Goal: Find contact information: Find contact information

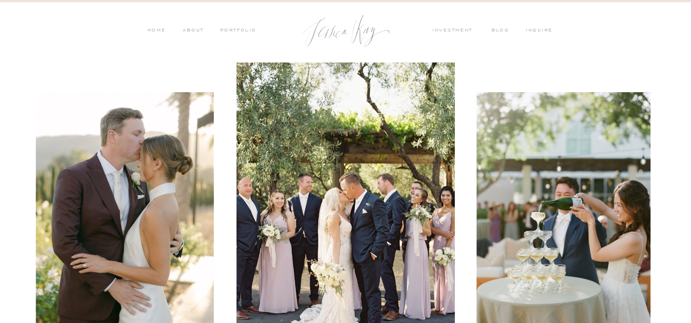
click at [538, 30] on nav "inquire" at bounding box center [541, 31] width 31 height 8
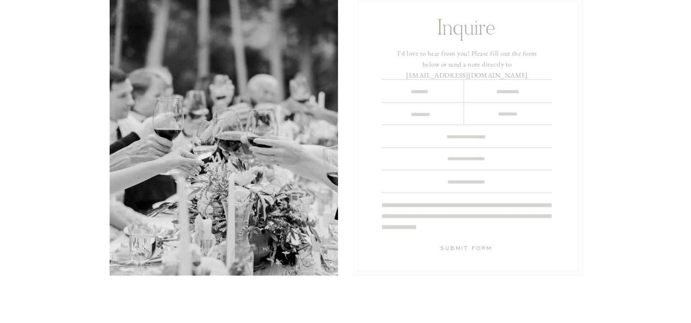
scroll to position [91, 0]
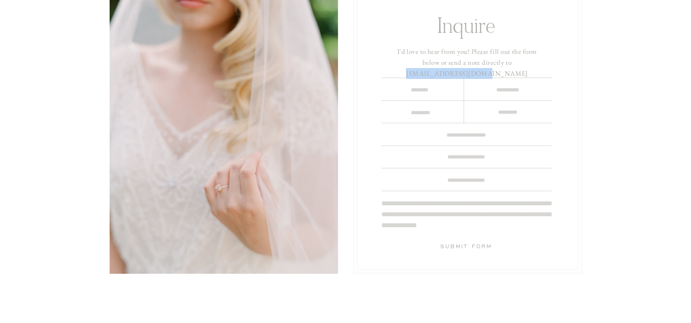
drag, startPoint x: 482, startPoint y: 61, endPoint x: 543, endPoint y: 62, distance: 60.8
click at [543, 62] on h3 "I'd love to hear from you! Please fill out the form below or send a note direct…" at bounding box center [467, 59] width 153 height 27
drag, startPoint x: 543, startPoint y: 62, endPoint x: 538, endPoint y: 61, distance: 4.7
copy h3 "hello@jessicakay.com"
